Goal: Information Seeking & Learning: Learn about a topic

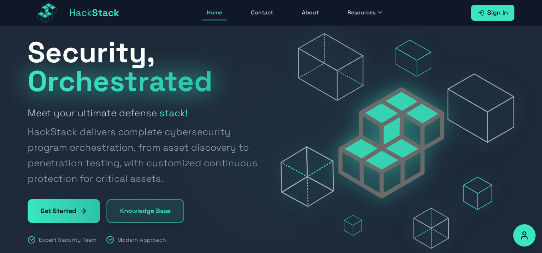
scroll to position [26, 0]
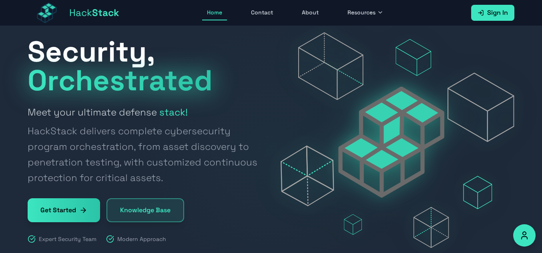
click at [490, 21] on link "Sign In" at bounding box center [492, 13] width 43 height 16
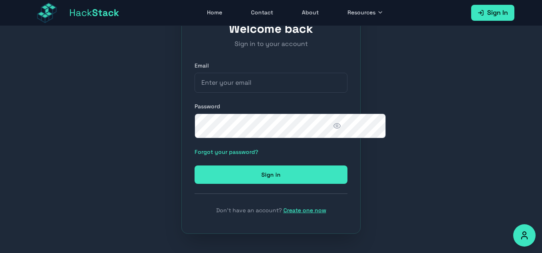
scroll to position [144, 0]
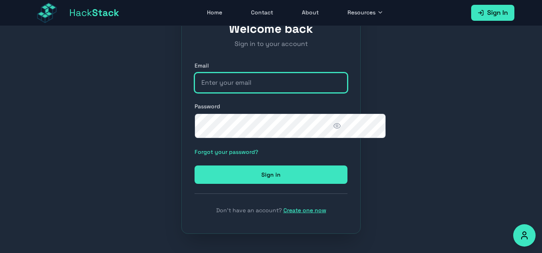
click at [246, 73] on input "email" at bounding box center [270, 83] width 153 height 20
type input "[EMAIL_ADDRESS][DOMAIN_NAME]"
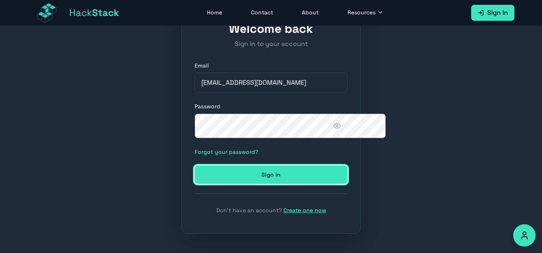
click at [268, 166] on button "Sign in" at bounding box center [270, 175] width 153 height 18
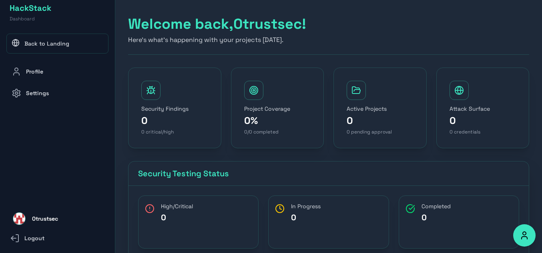
click at [68, 54] on link "Back to Landing" at bounding box center [57, 44] width 102 height 20
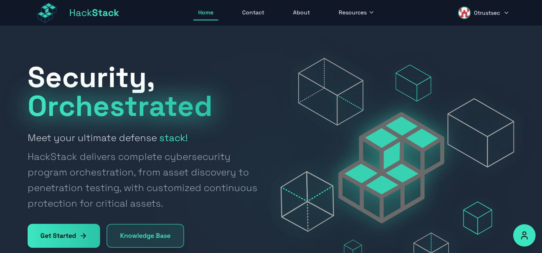
click at [366, 16] on span "Resources" at bounding box center [352, 12] width 28 height 8
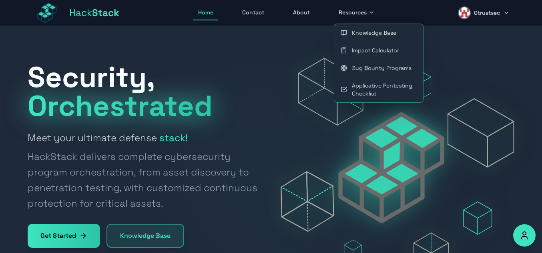
click at [384, 37] on link "Knowledge Base" at bounding box center [378, 33] width 89 height 18
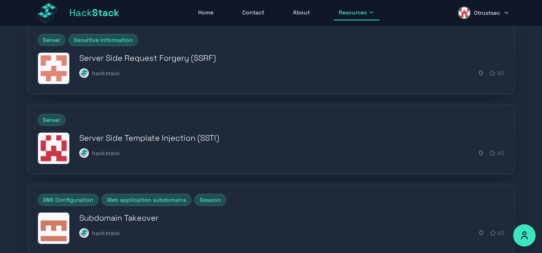
scroll to position [128, 0]
click at [182, 63] on h3 "Server Side Request Forgery (SSRF)" at bounding box center [291, 57] width 425 height 11
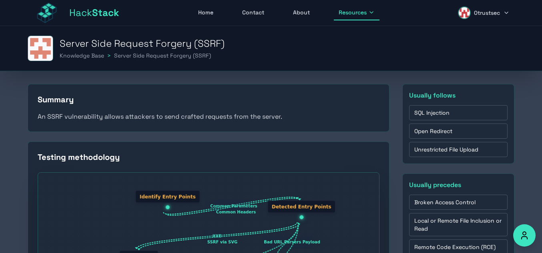
click at [452, 120] on link "SQL Injection" at bounding box center [458, 112] width 98 height 15
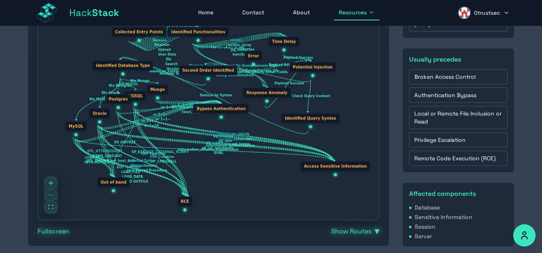
scroll to position [153, 0]
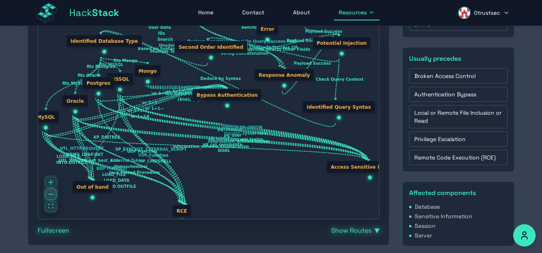
click at [45, 200] on button "zoom out" at bounding box center [50, 194] width 11 height 11
click at [44, 213] on div at bounding box center [51, 195] width 14 height 38
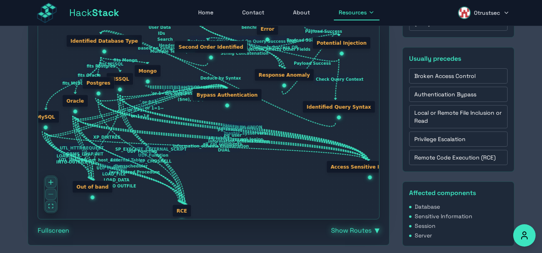
click at [44, 213] on div at bounding box center [51, 195] width 14 height 38
